Goal: Task Accomplishment & Management: Manage account settings

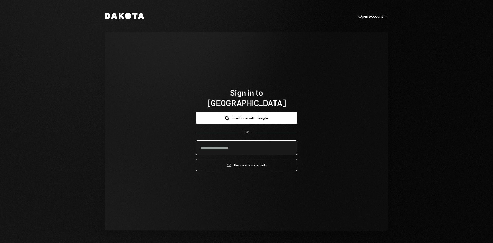
click at [231, 146] on input "email" at bounding box center [246, 147] width 101 height 14
click at [0, 243] on com-1password-button at bounding box center [0, 243] width 0 height 0
click at [230, 144] on input "email" at bounding box center [246, 147] width 101 height 14
click at [235, 145] on input "email" at bounding box center [246, 147] width 101 height 14
click at [212, 144] on input "email" at bounding box center [246, 147] width 101 height 14
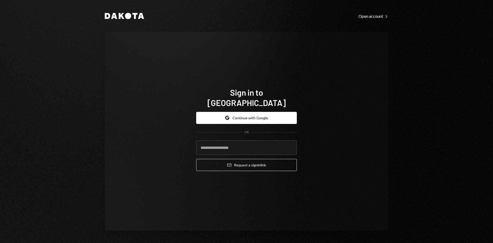
drag, startPoint x: 219, startPoint y: 185, endPoint x: 218, endPoint y: 172, distance: 13.2
click at [219, 185] on div "Sign in to Dakota Google Continue with Google OR Email Request a sign in link" at bounding box center [246, 131] width 113 height 129
click at [214, 144] on input "email" at bounding box center [246, 147] width 101 height 14
type input "**********"
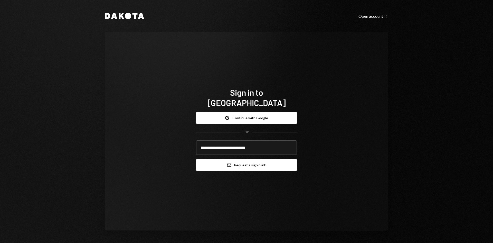
click at [231, 163] on icon "Email" at bounding box center [229, 165] width 4 height 4
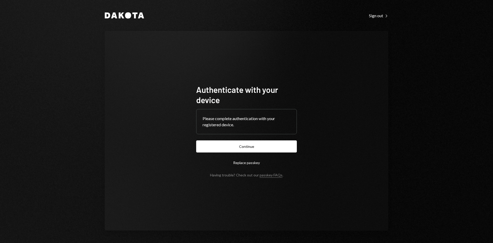
click at [287, 147] on button "Continue" at bounding box center [246, 146] width 101 height 12
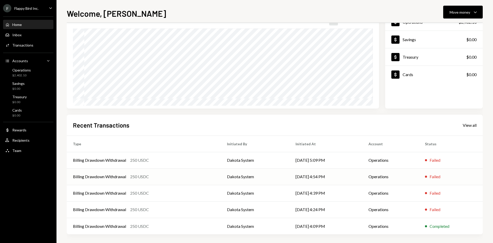
scroll to position [42, 0]
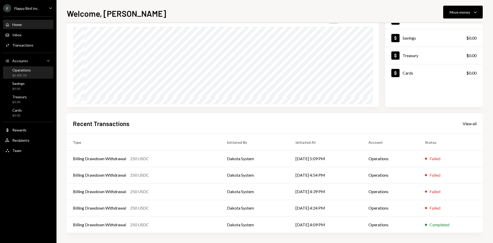
click at [38, 76] on div "Operations $2,402.10" at bounding box center [28, 73] width 46 height 10
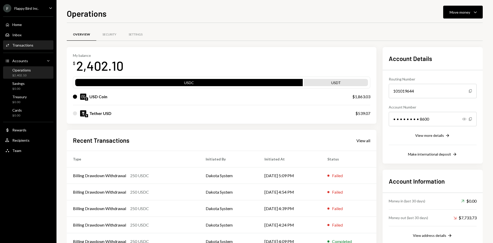
click at [39, 48] on div "Activities Transactions" at bounding box center [28, 45] width 46 height 9
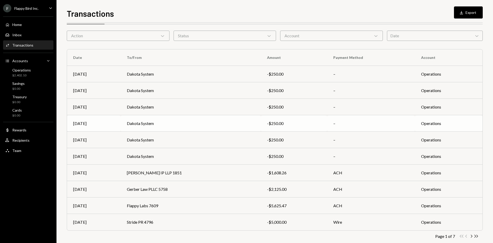
scroll to position [25, 0]
